Goal: Task Accomplishment & Management: Use online tool/utility

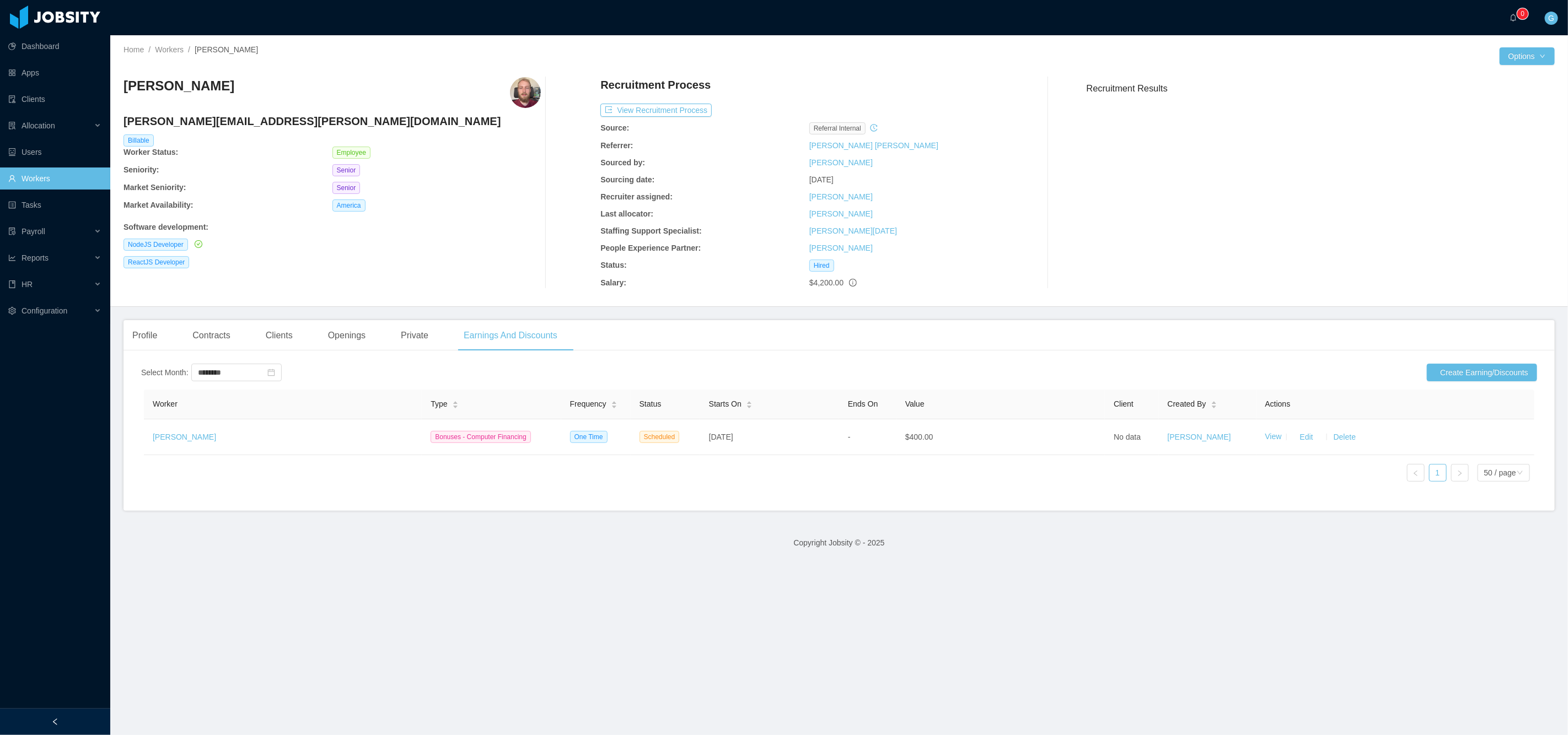
click at [61, 170] on link "Workers" at bounding box center [55, 178] width 93 height 22
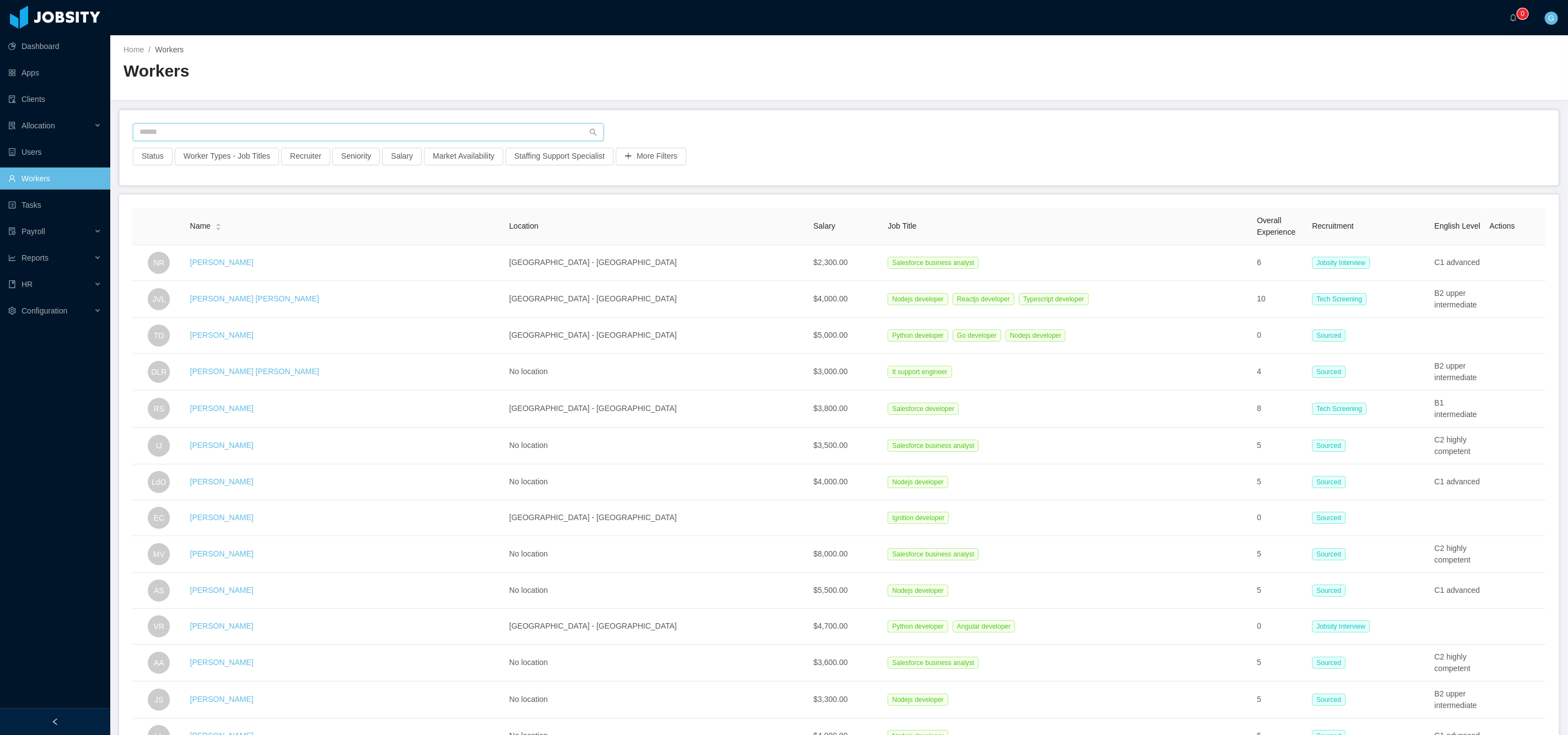
click at [294, 125] on input "text" at bounding box center [368, 132] width 471 height 18
paste input "**********"
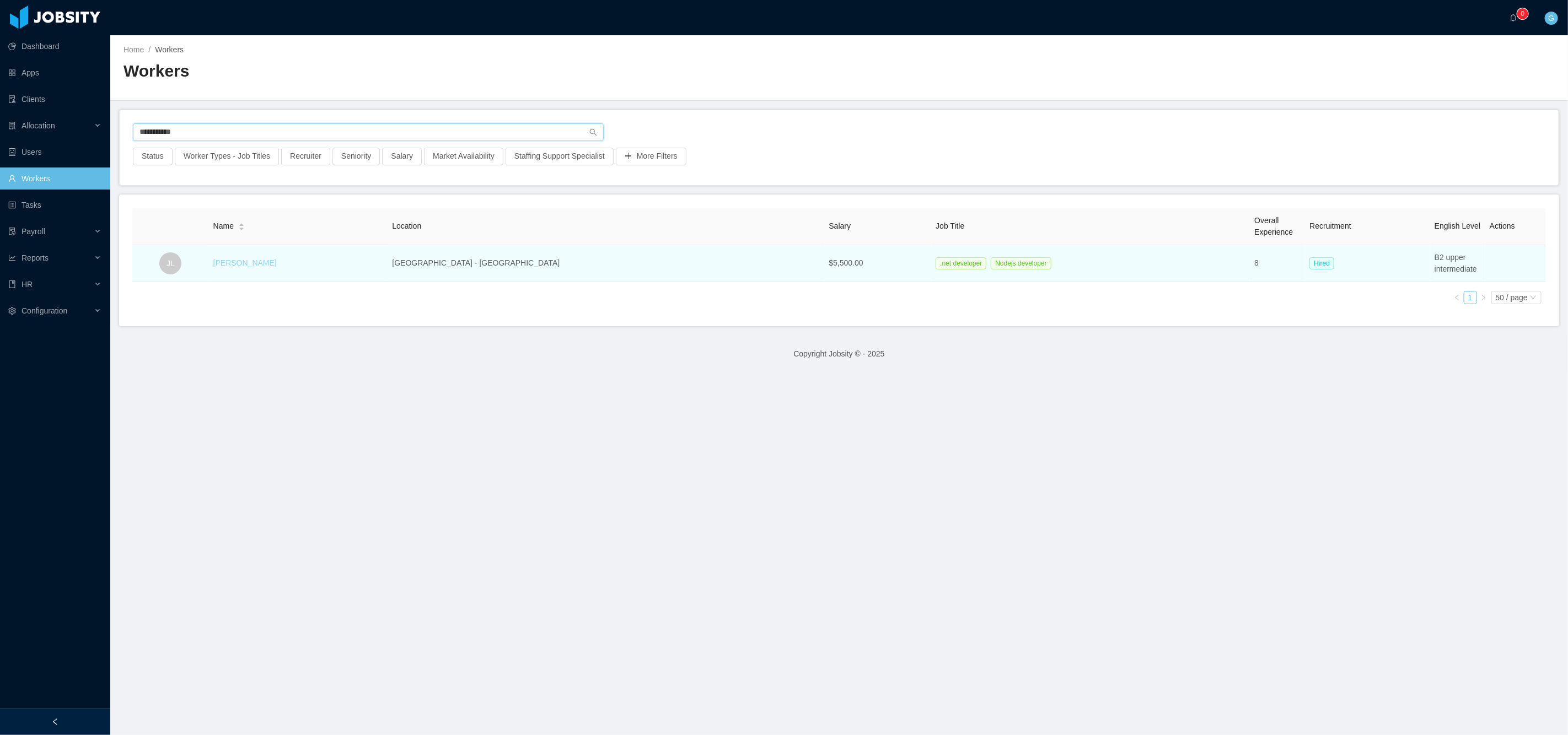
type input "**********"
click at [259, 263] on link "[PERSON_NAME]" at bounding box center [245, 263] width 63 height 9
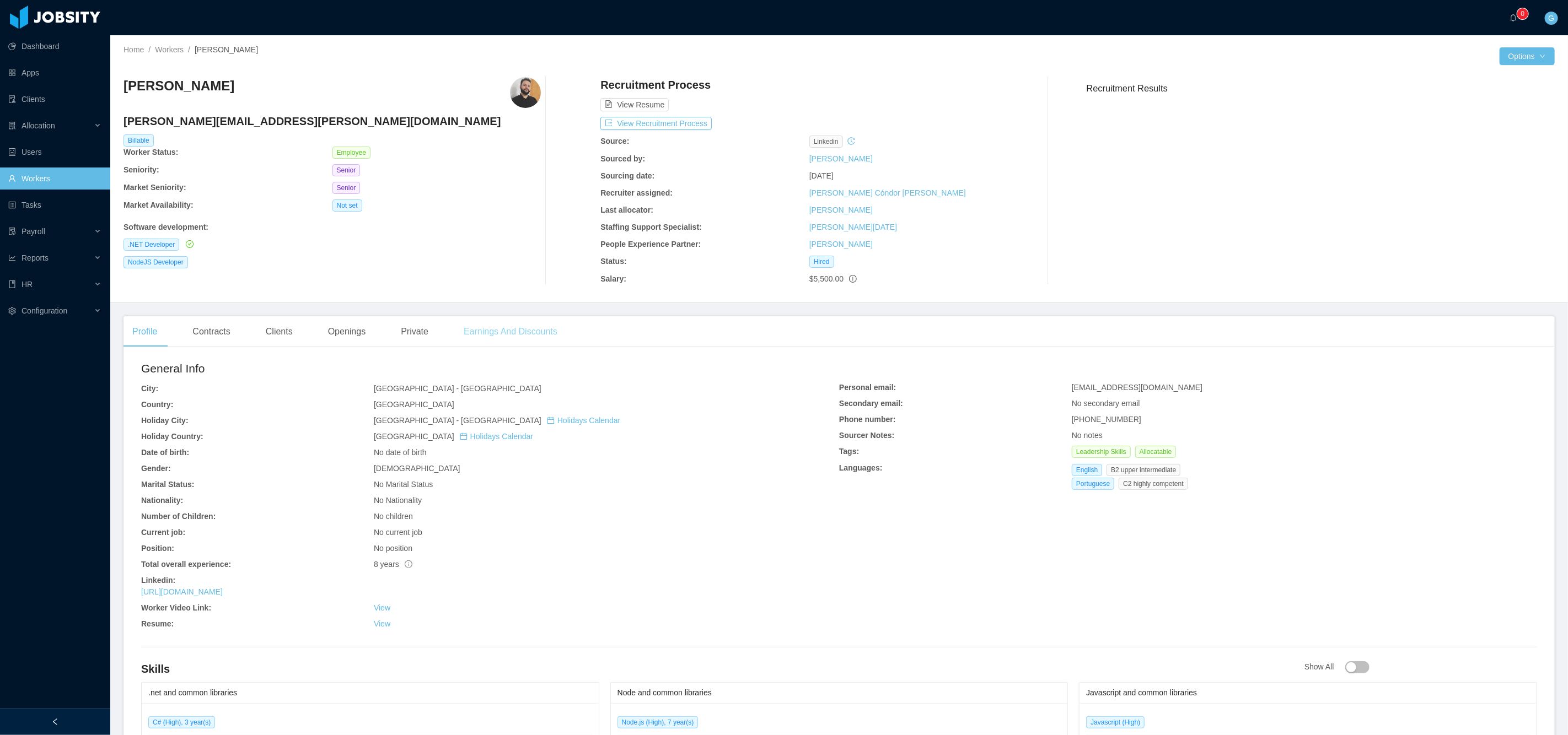
click at [545, 338] on div "Earnings And Discounts" at bounding box center [510, 332] width 111 height 31
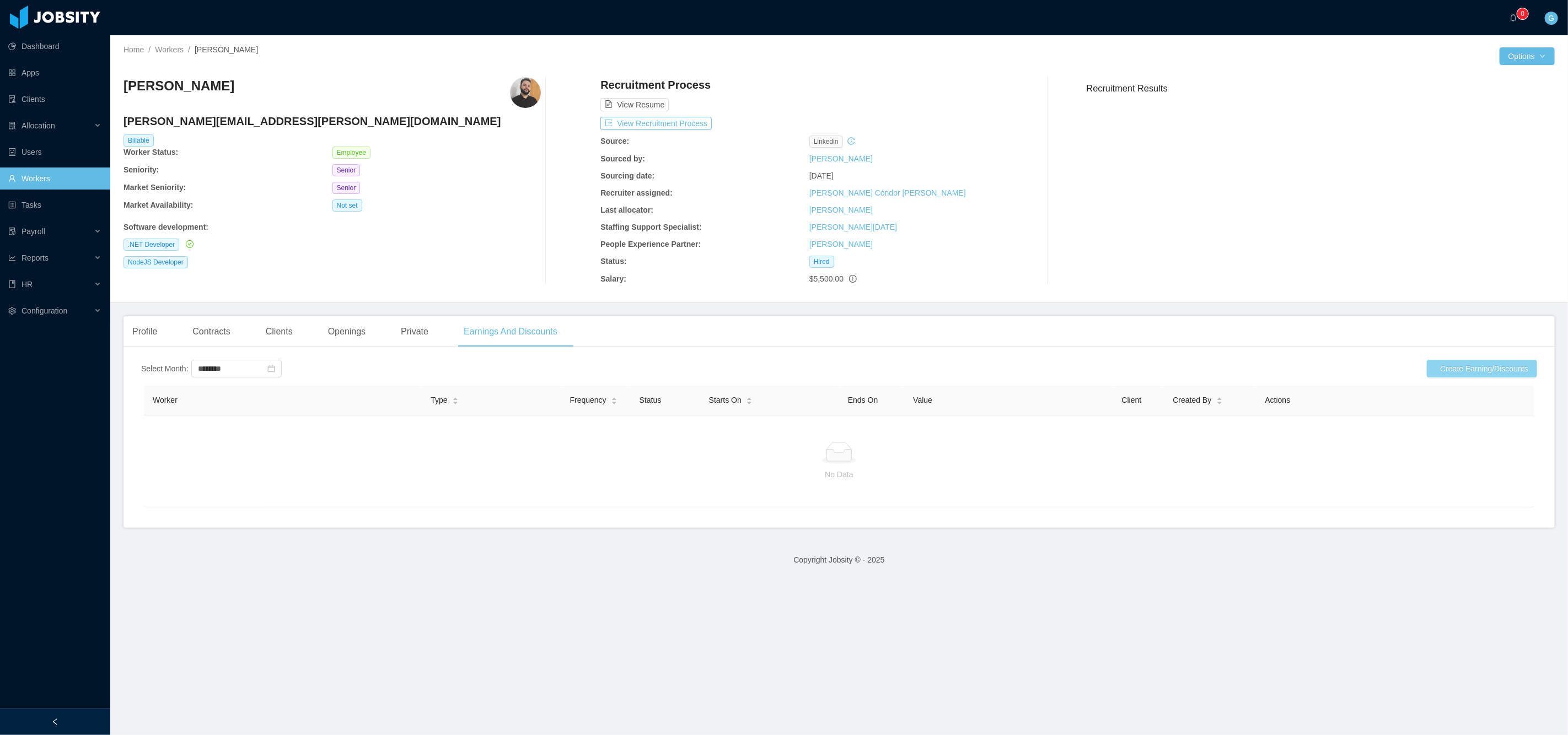
click at [1445, 372] on button "Create Earning/Discounts" at bounding box center [1482, 368] width 110 height 18
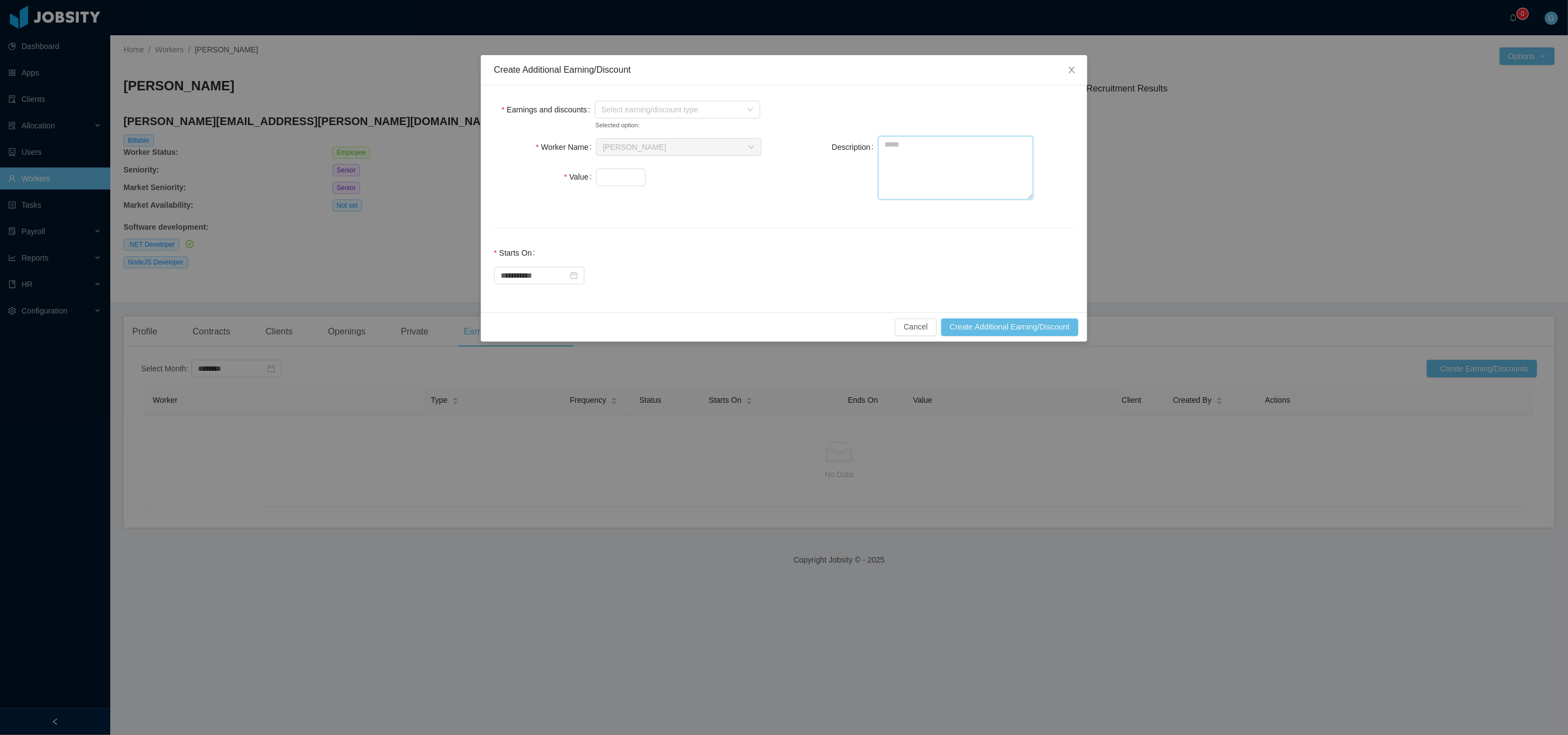
click at [898, 151] on textarea "Description" at bounding box center [956, 168] width 155 height 63
click at [913, 319] on button "Cancel" at bounding box center [915, 327] width 42 height 18
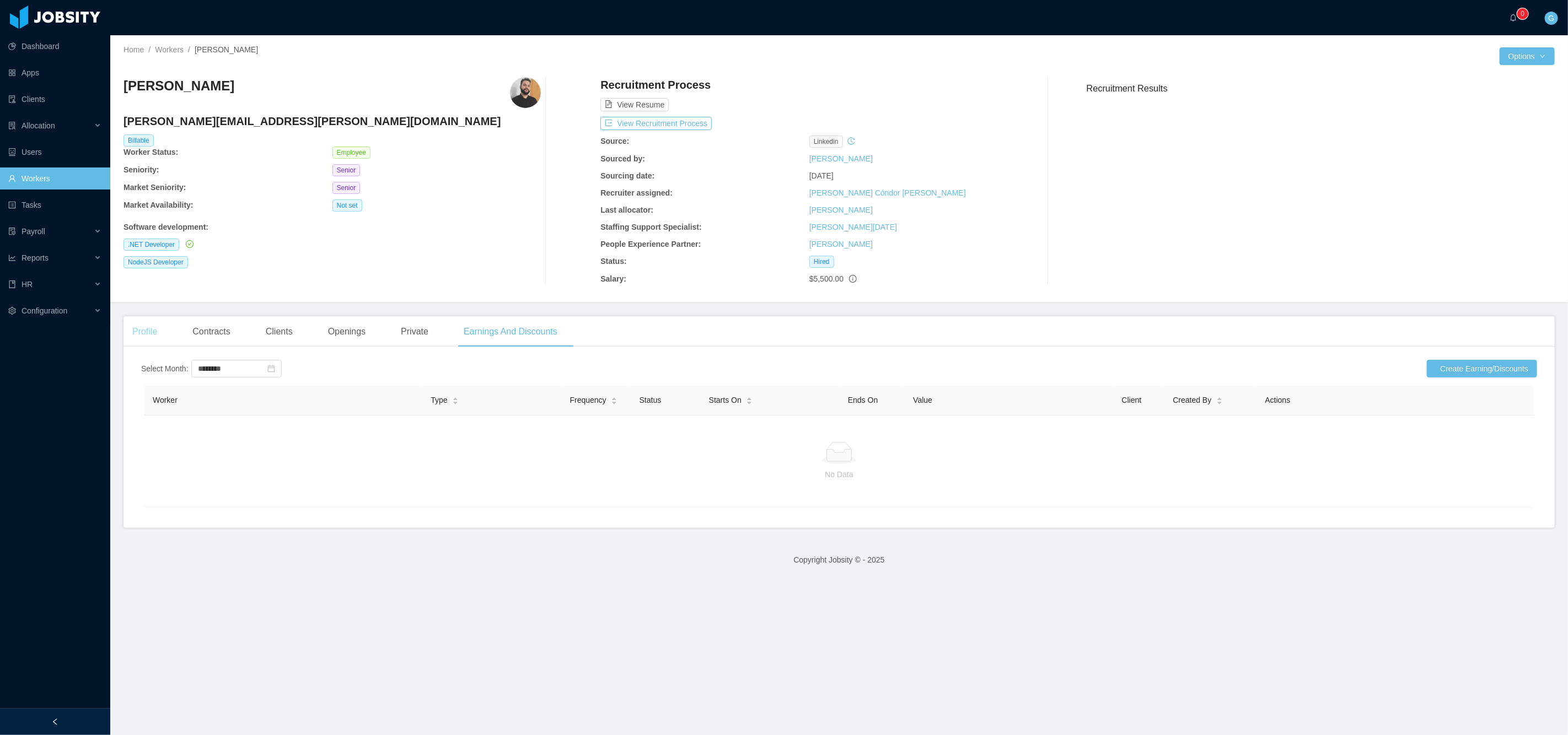
click at [152, 332] on div "Profile" at bounding box center [145, 332] width 43 height 31
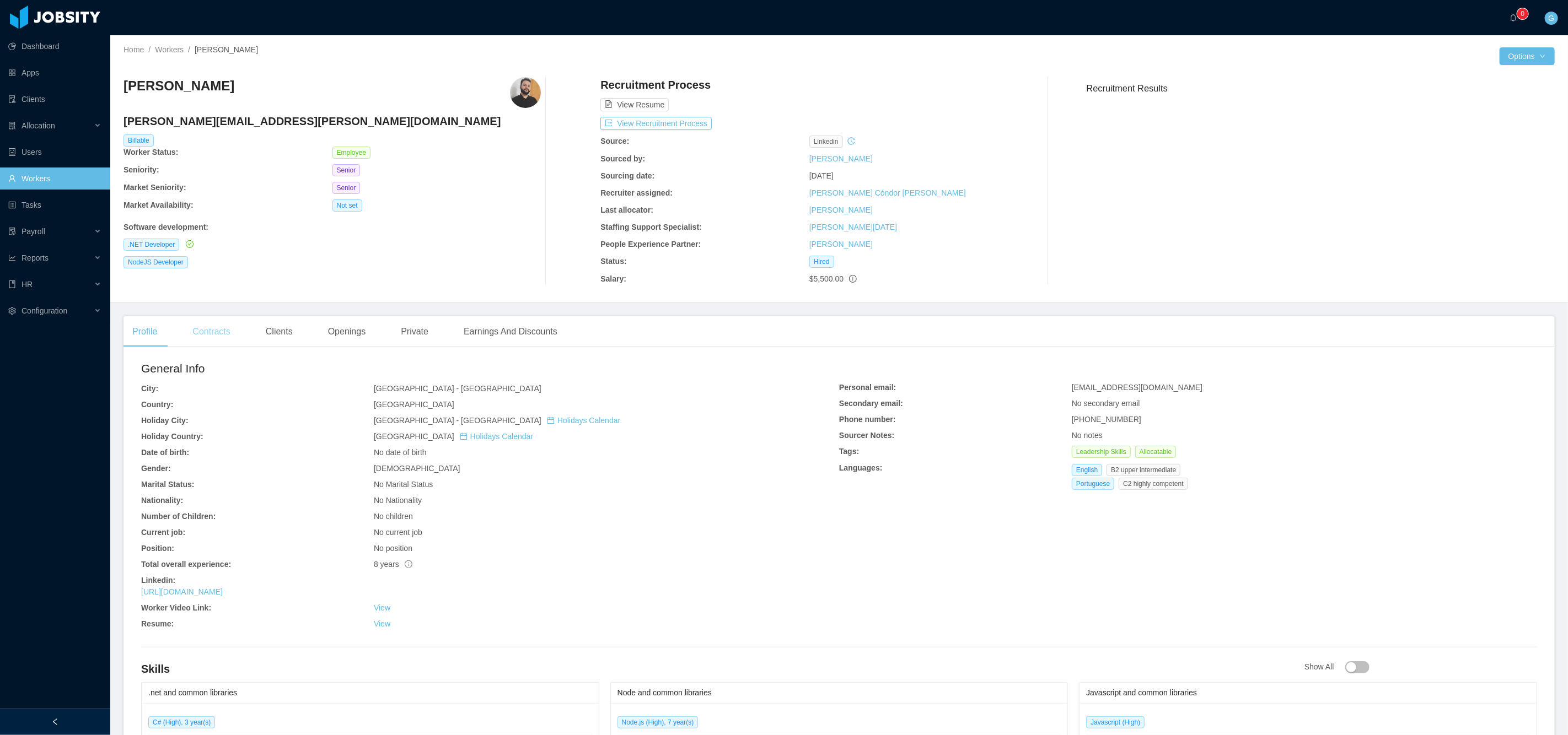
click at [213, 326] on div "Contracts" at bounding box center [211, 332] width 55 height 31
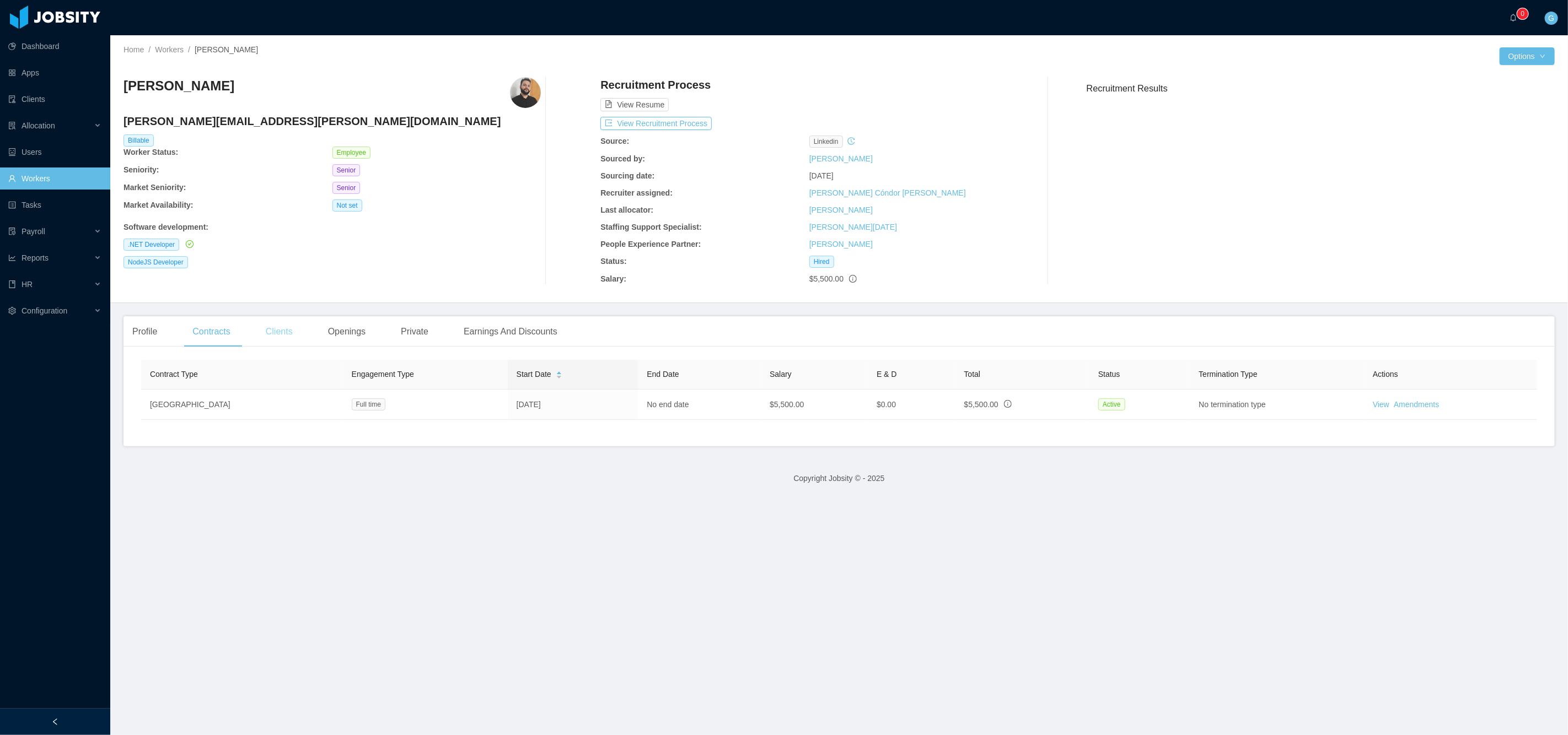
click at [279, 341] on div "Clients" at bounding box center [279, 332] width 44 height 31
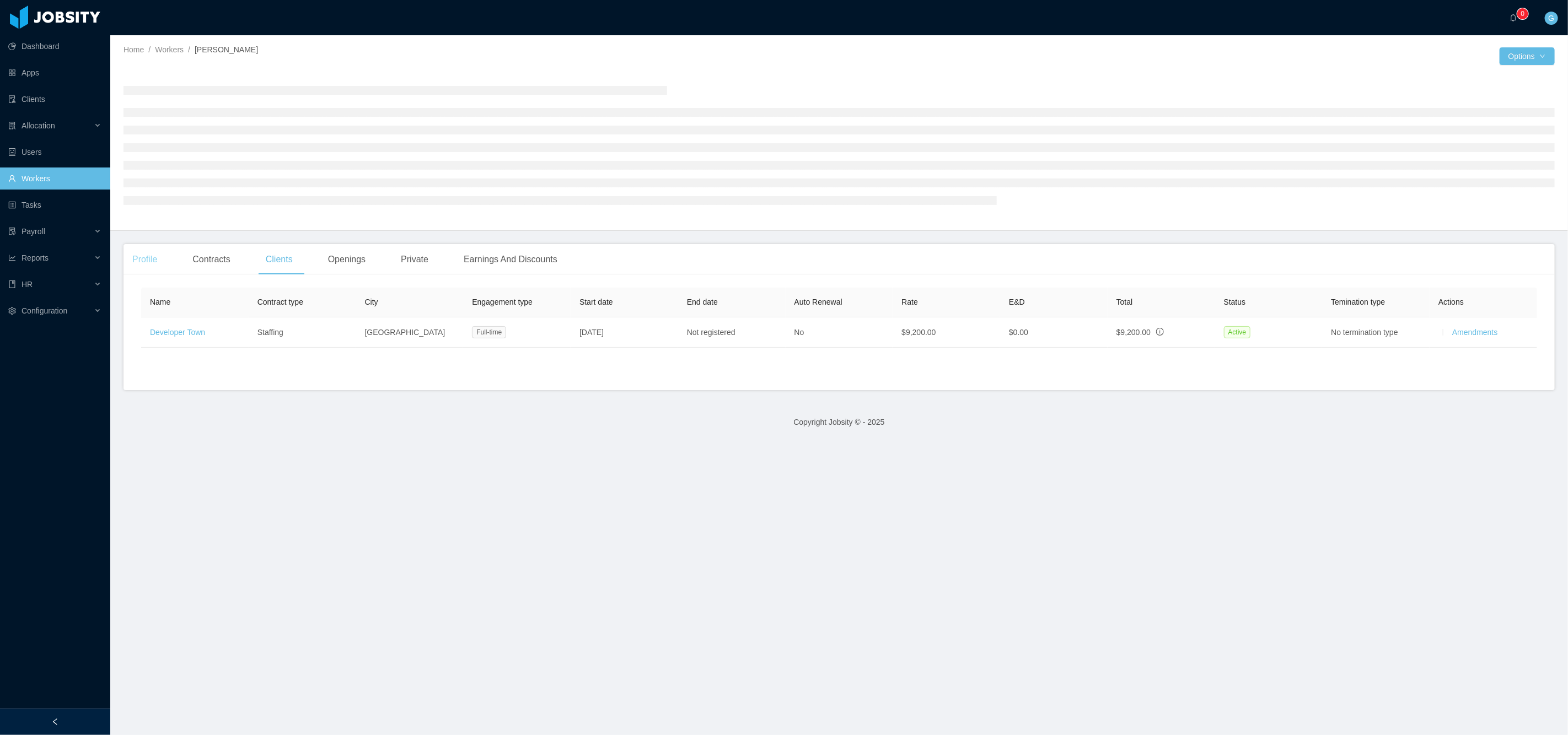
click at [139, 259] on div "Profile" at bounding box center [145, 259] width 43 height 31
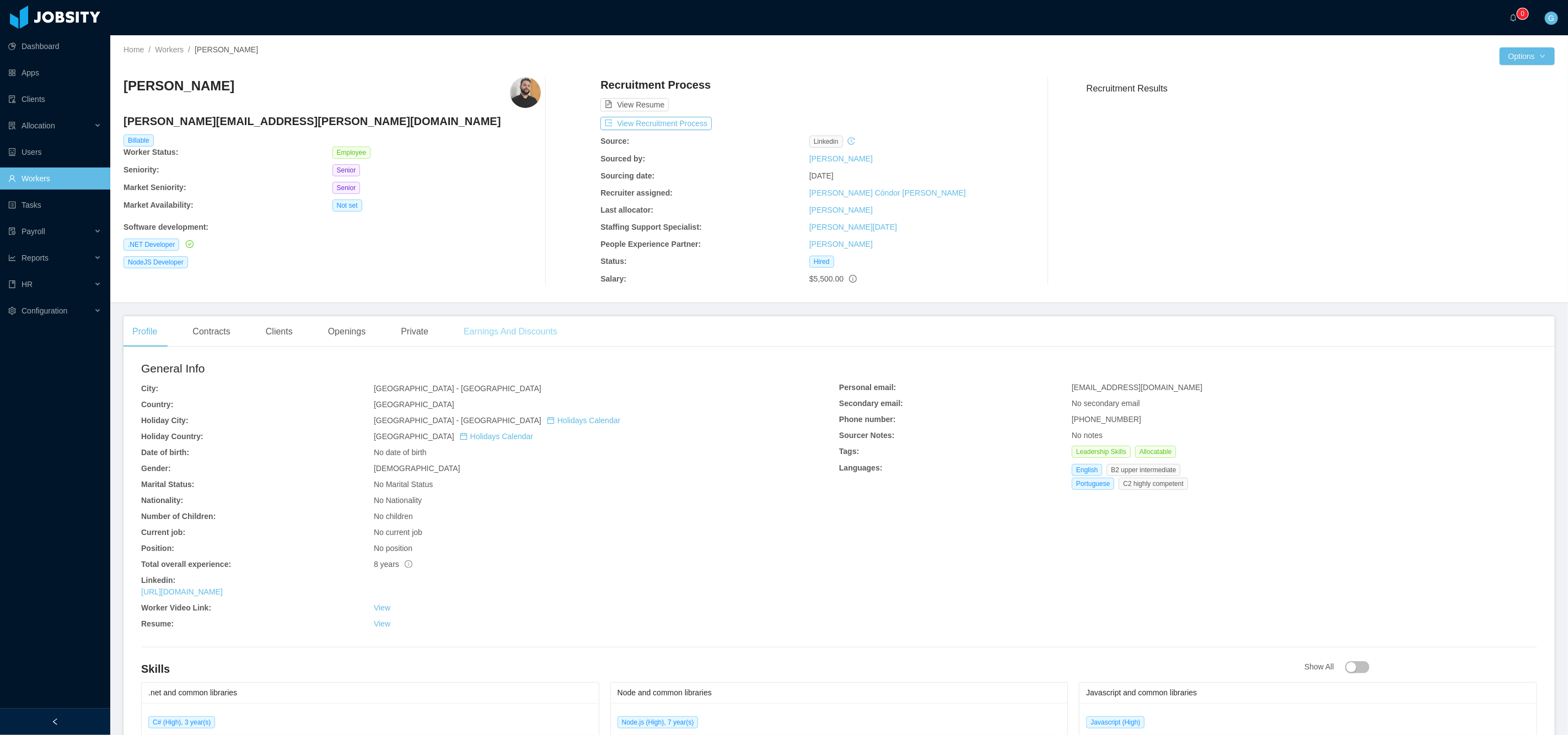
click at [517, 333] on div "Earnings And Discounts" at bounding box center [510, 332] width 111 height 31
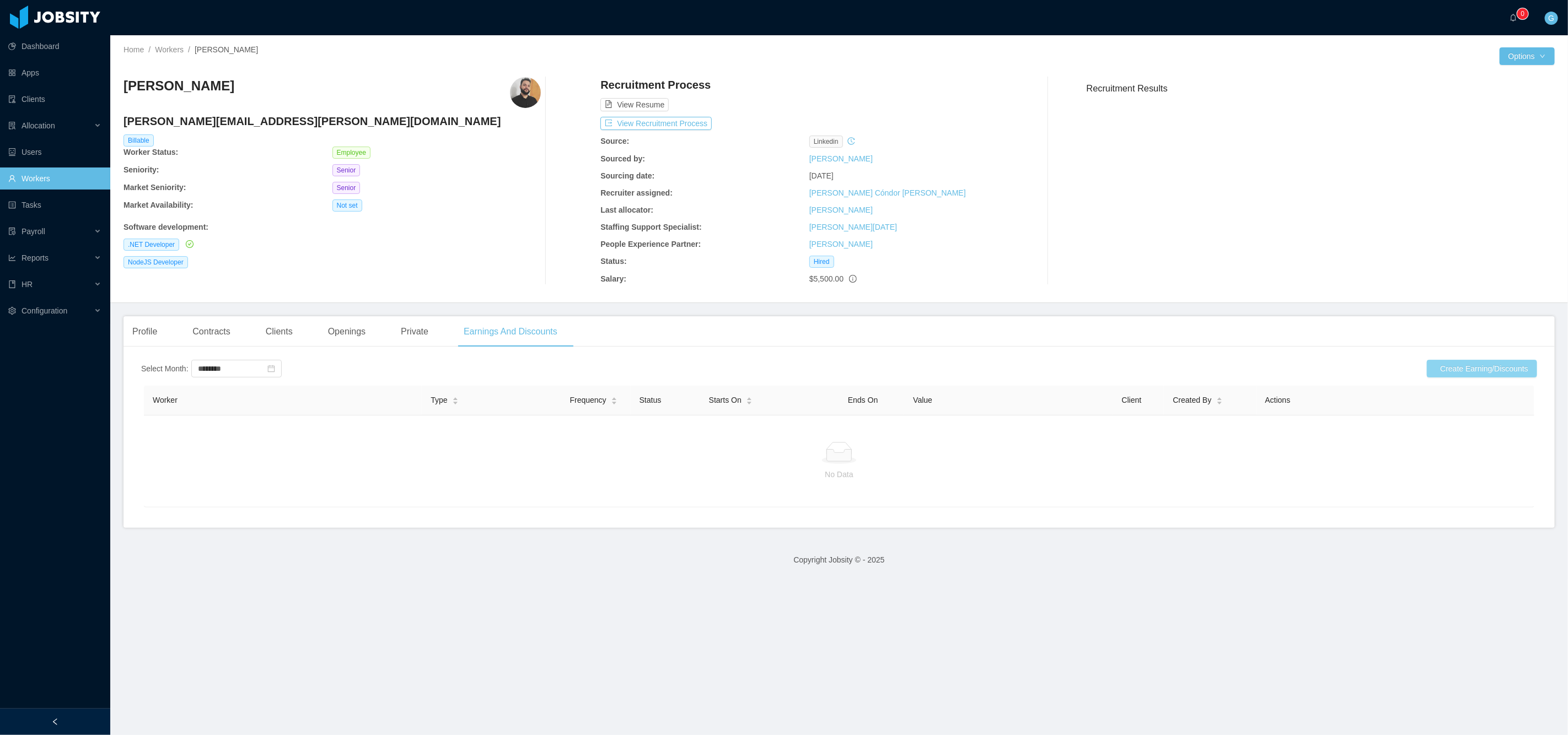
click at [1436, 368] on button "Create Earning/Discounts" at bounding box center [1482, 368] width 110 height 18
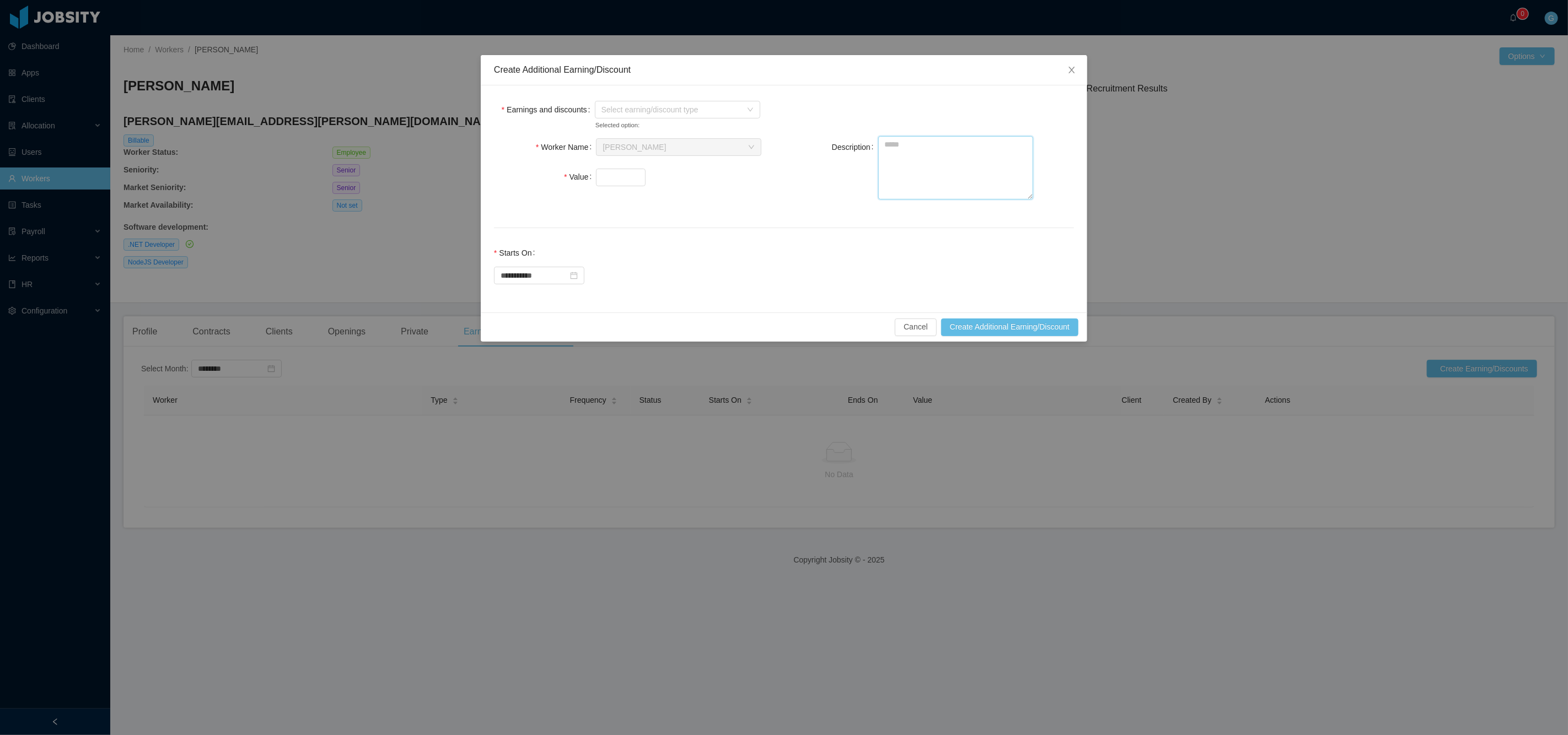
click at [950, 158] on textarea "Description" at bounding box center [956, 168] width 155 height 63
click at [939, 164] on textarea "Description" at bounding box center [956, 168] width 155 height 63
paste textarea "**********"
type textarea "**********"
click at [670, 112] on span "Select earning/discount type" at bounding box center [671, 110] width 140 height 11
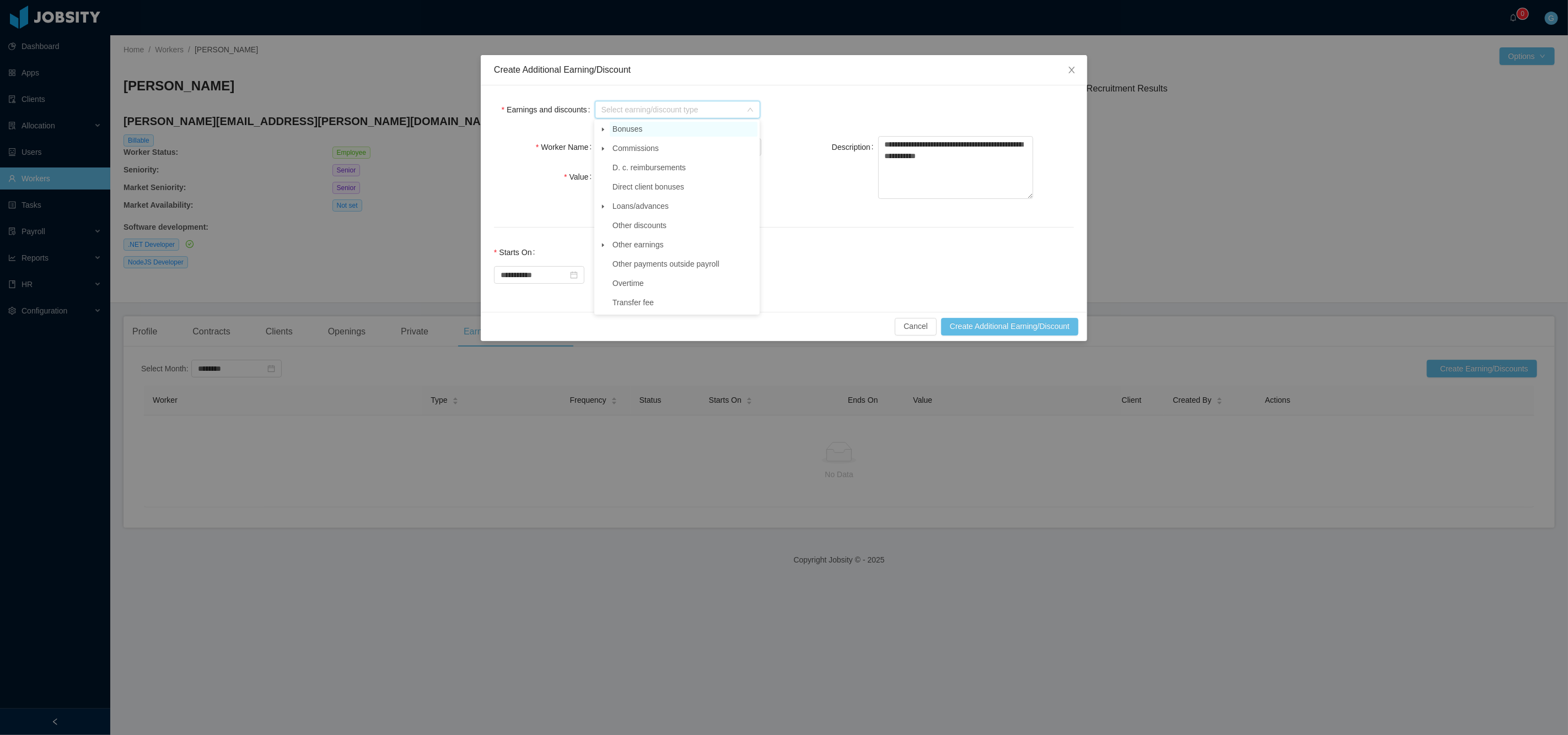
click at [667, 125] on span "Bonuses" at bounding box center [684, 129] width 148 height 15
click at [606, 128] on span at bounding box center [603, 130] width 13 height 13
click at [640, 262] on span "Home Office Bonus" at bounding box center [656, 264] width 67 height 9
click at [605, 181] on input "Value" at bounding box center [621, 177] width 49 height 16
type input "***"
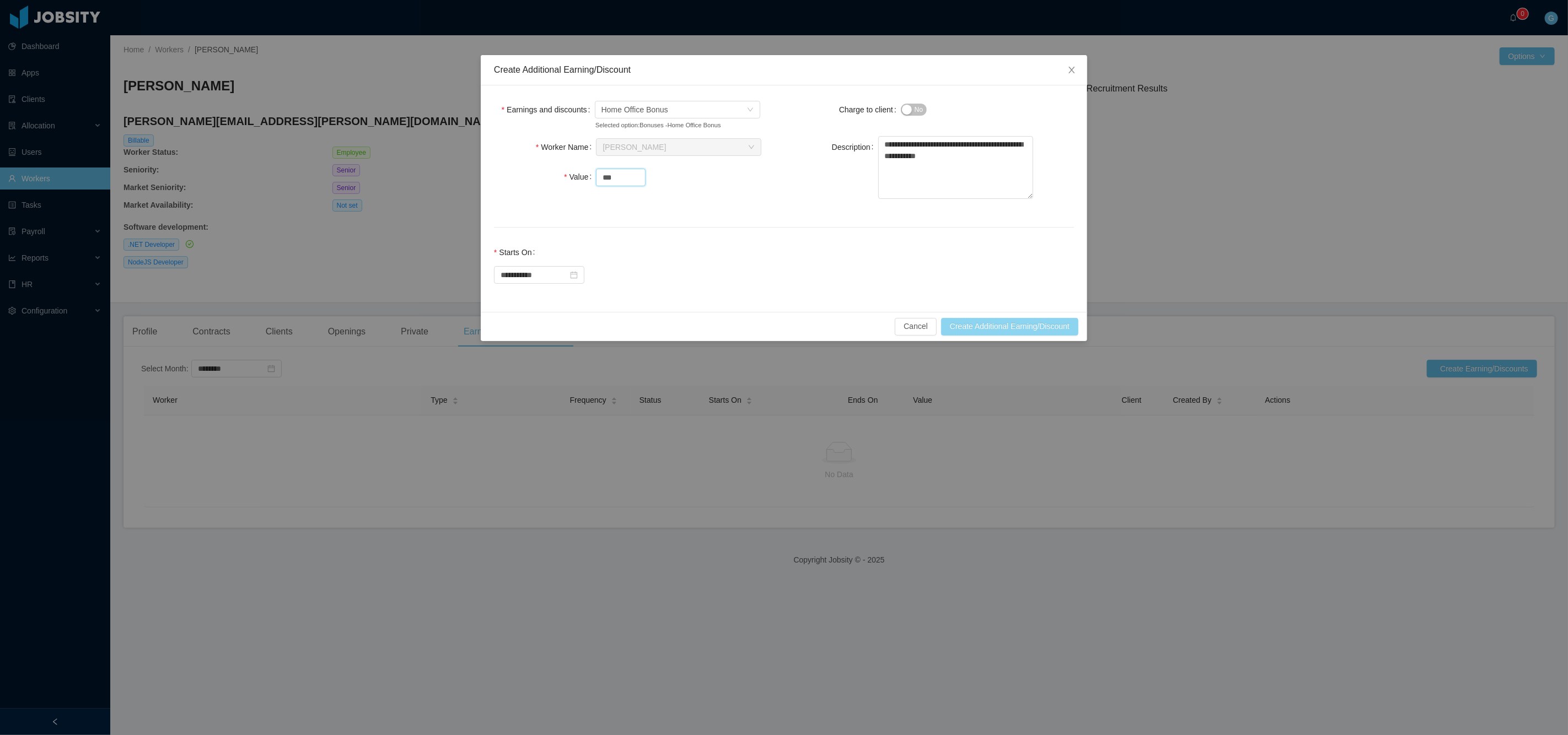
click at [947, 322] on button "Create Additional Earning/Discount" at bounding box center [1010, 327] width 138 height 18
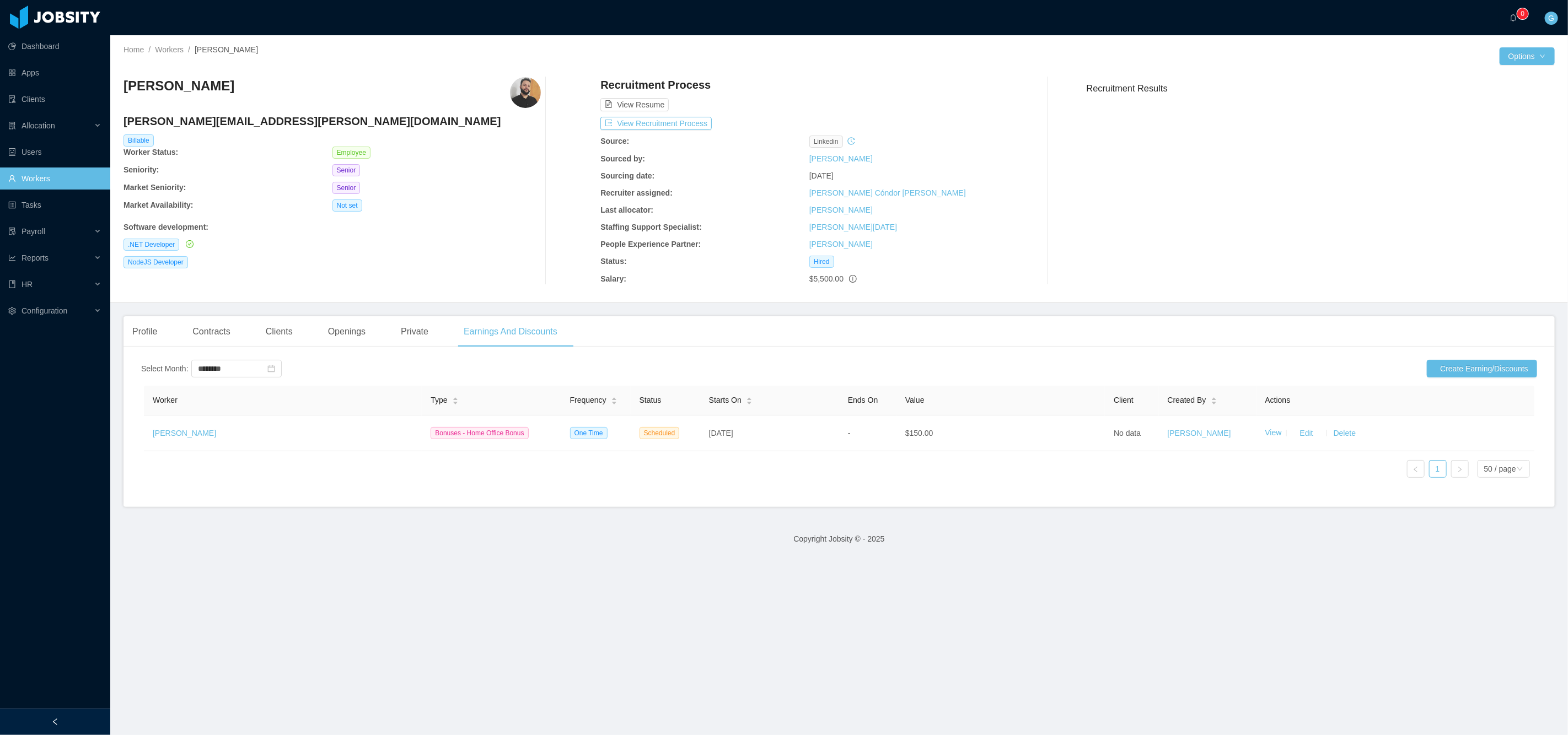
click at [822, 621] on main "Home / Workers / [PERSON_NAME] / Options [PERSON_NAME] [PERSON_NAME][EMAIL_ADDR…" at bounding box center [839, 385] width 1458 height 700
